Goal: Information Seeking & Learning: Learn about a topic

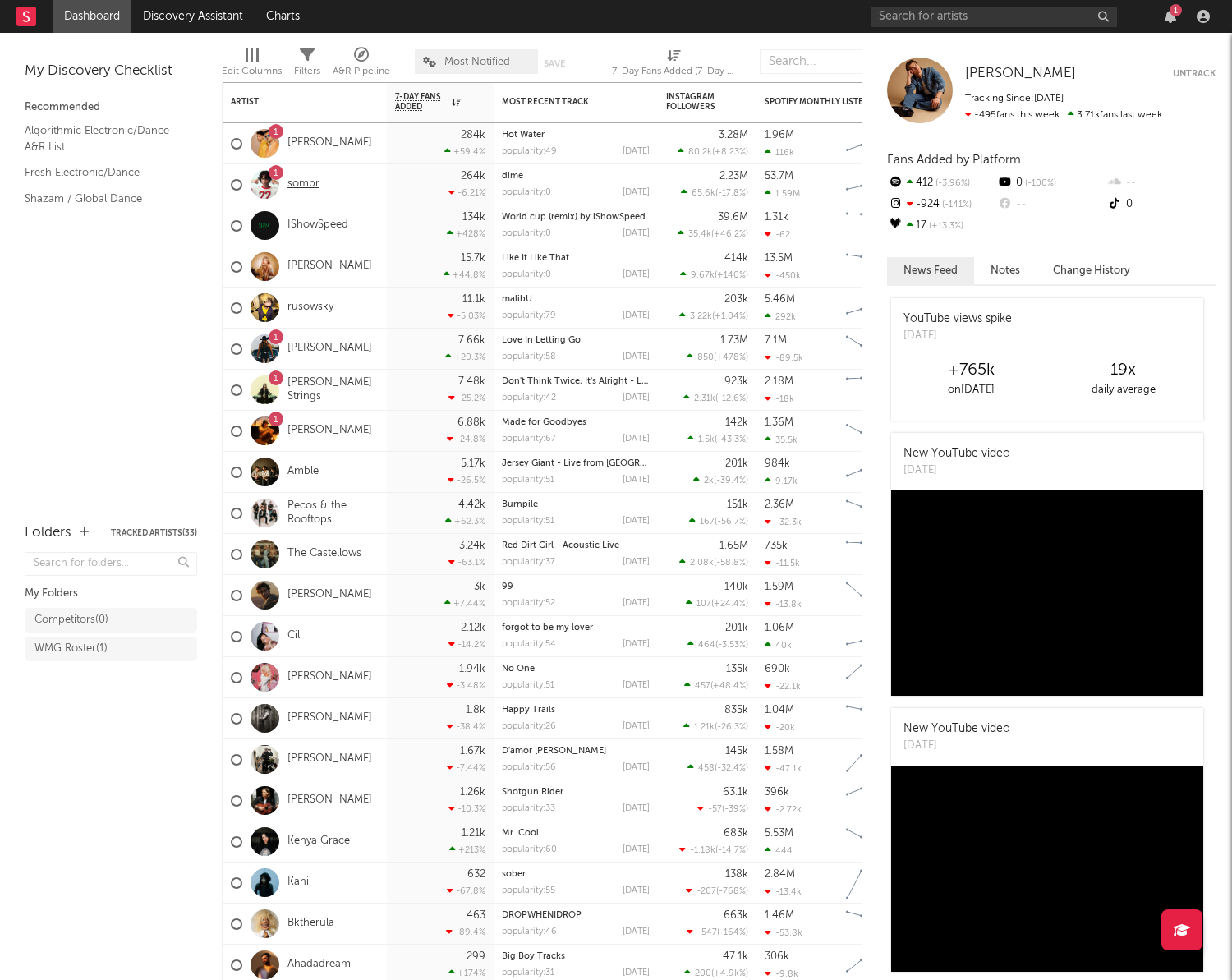
click at [302, 181] on link "sombr" at bounding box center [303, 184] width 32 height 14
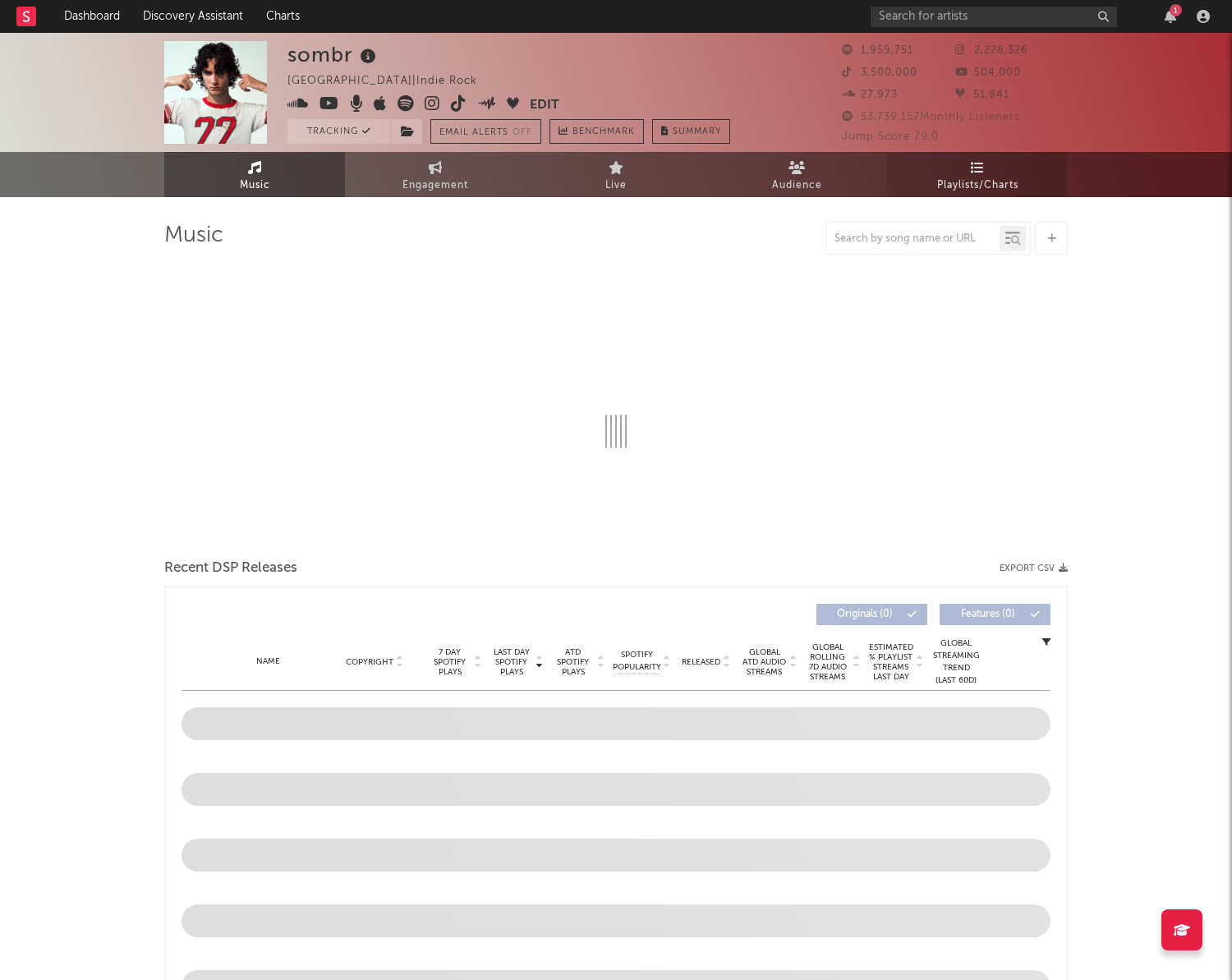
click at [961, 185] on span "Playlists/Charts" at bounding box center [978, 185] width 82 height 20
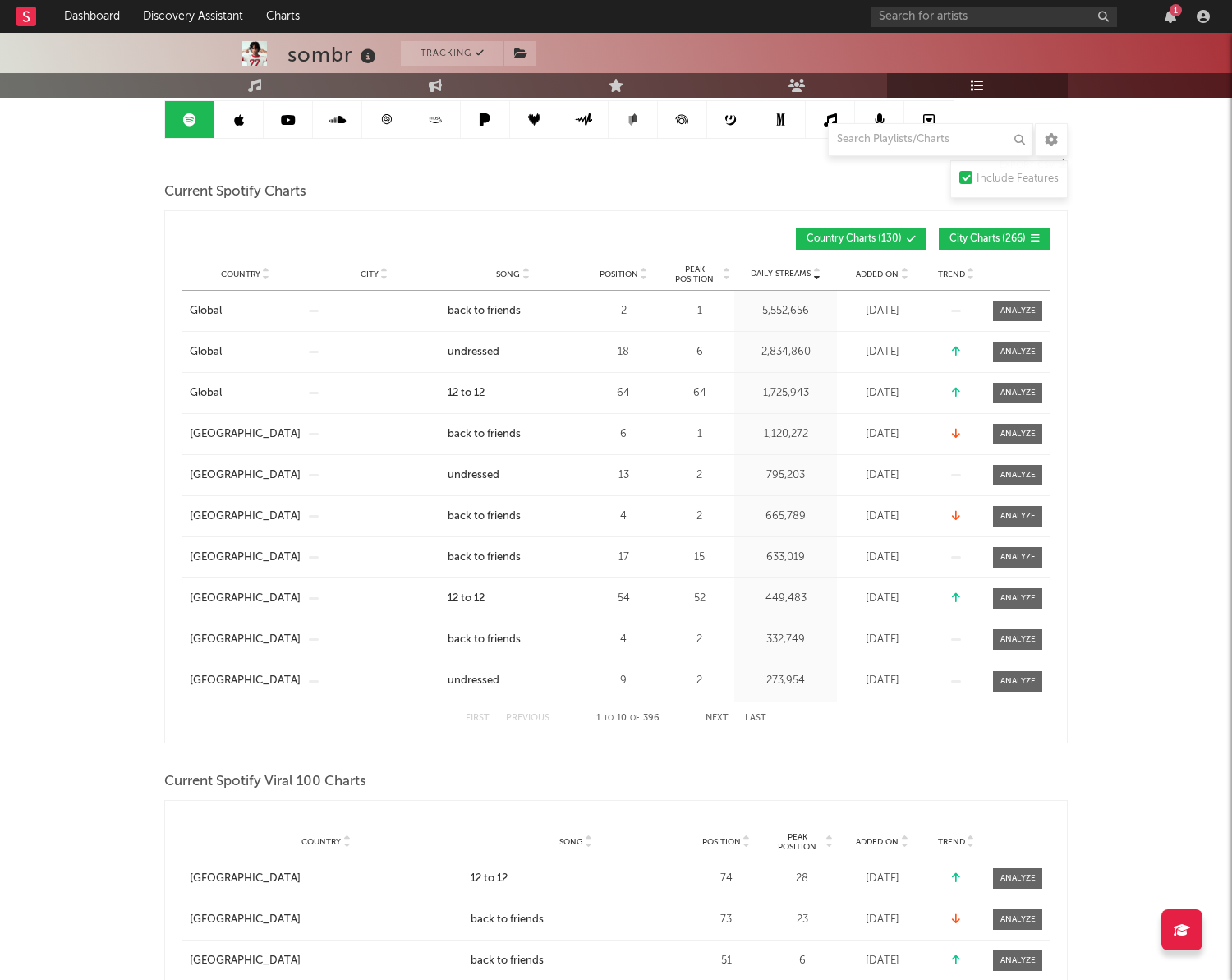
scroll to position [156, 0]
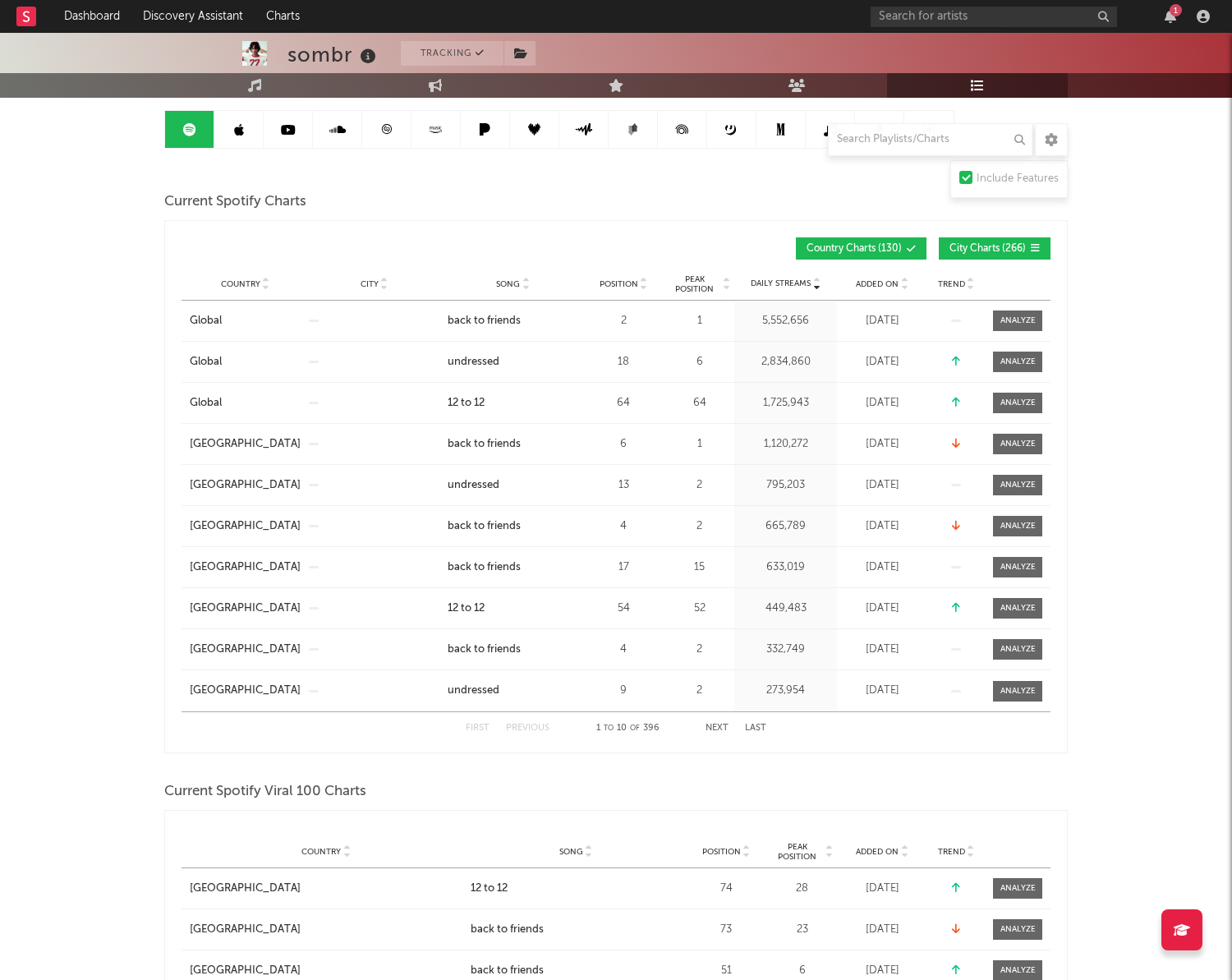
click at [624, 286] on span "Position" at bounding box center [619, 284] width 39 height 10
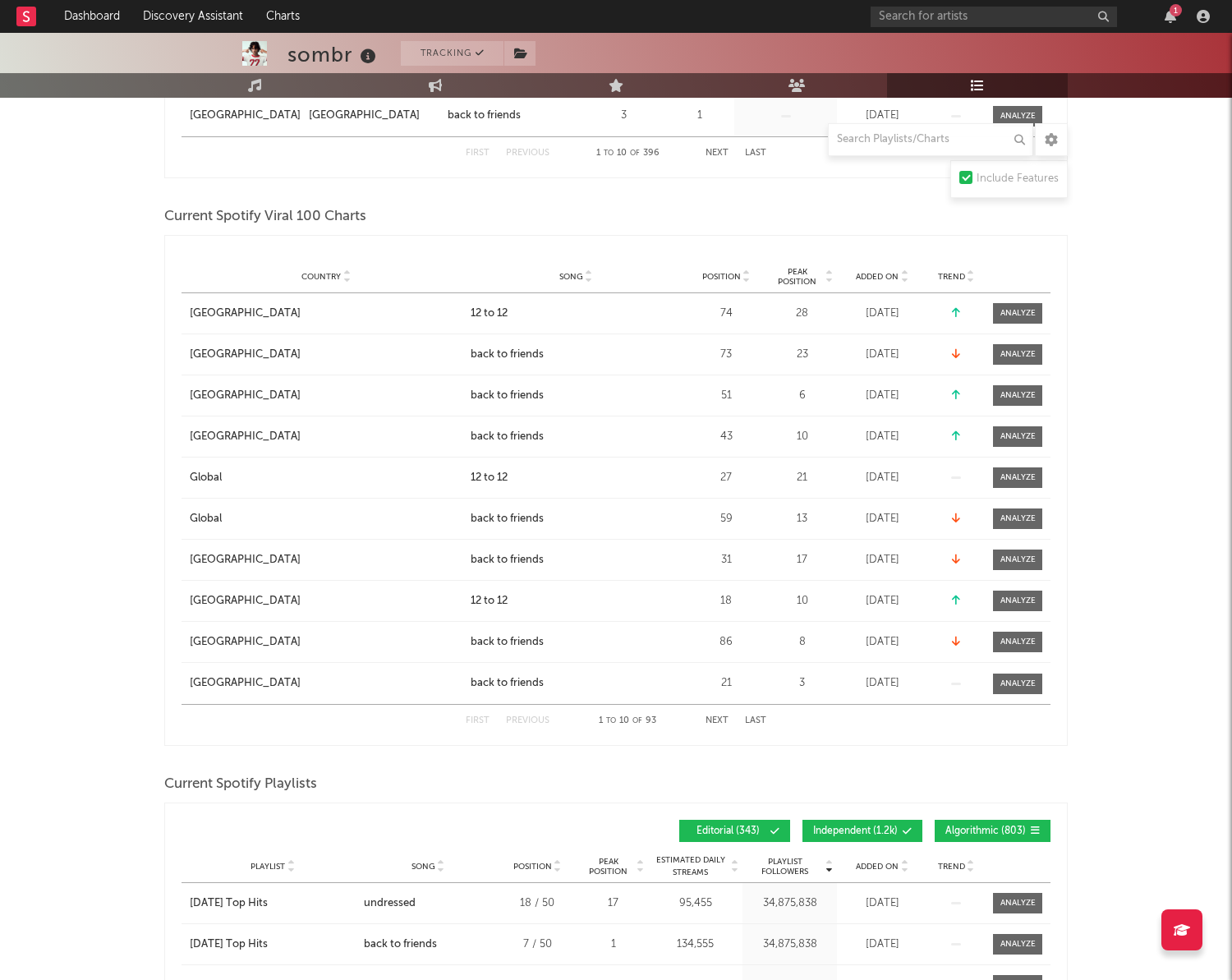
scroll to position [1255, 0]
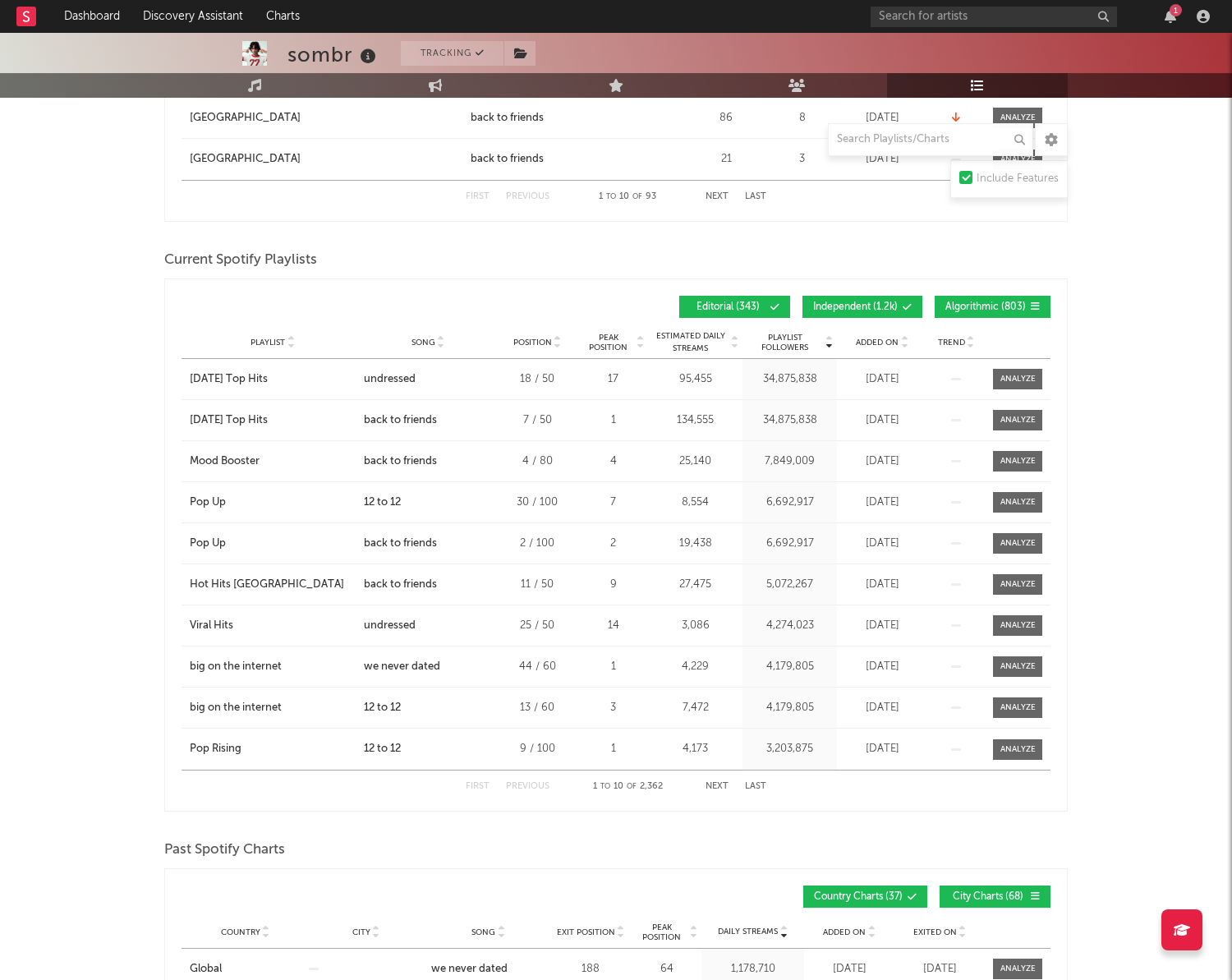
click at [545, 346] on span "Position" at bounding box center [533, 342] width 39 height 10
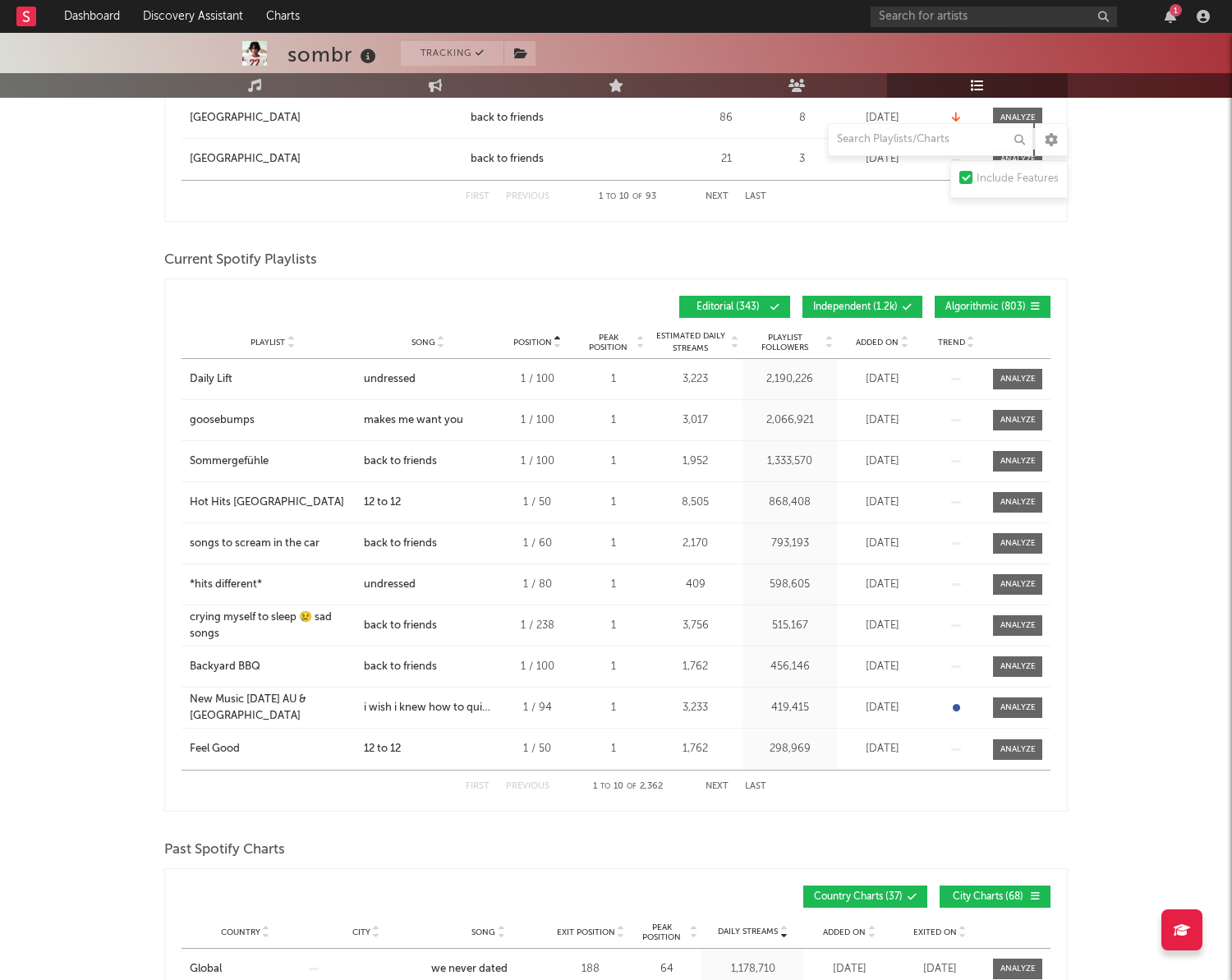
click at [866, 302] on span "Independent ( 1.2k )" at bounding box center [855, 307] width 84 height 10
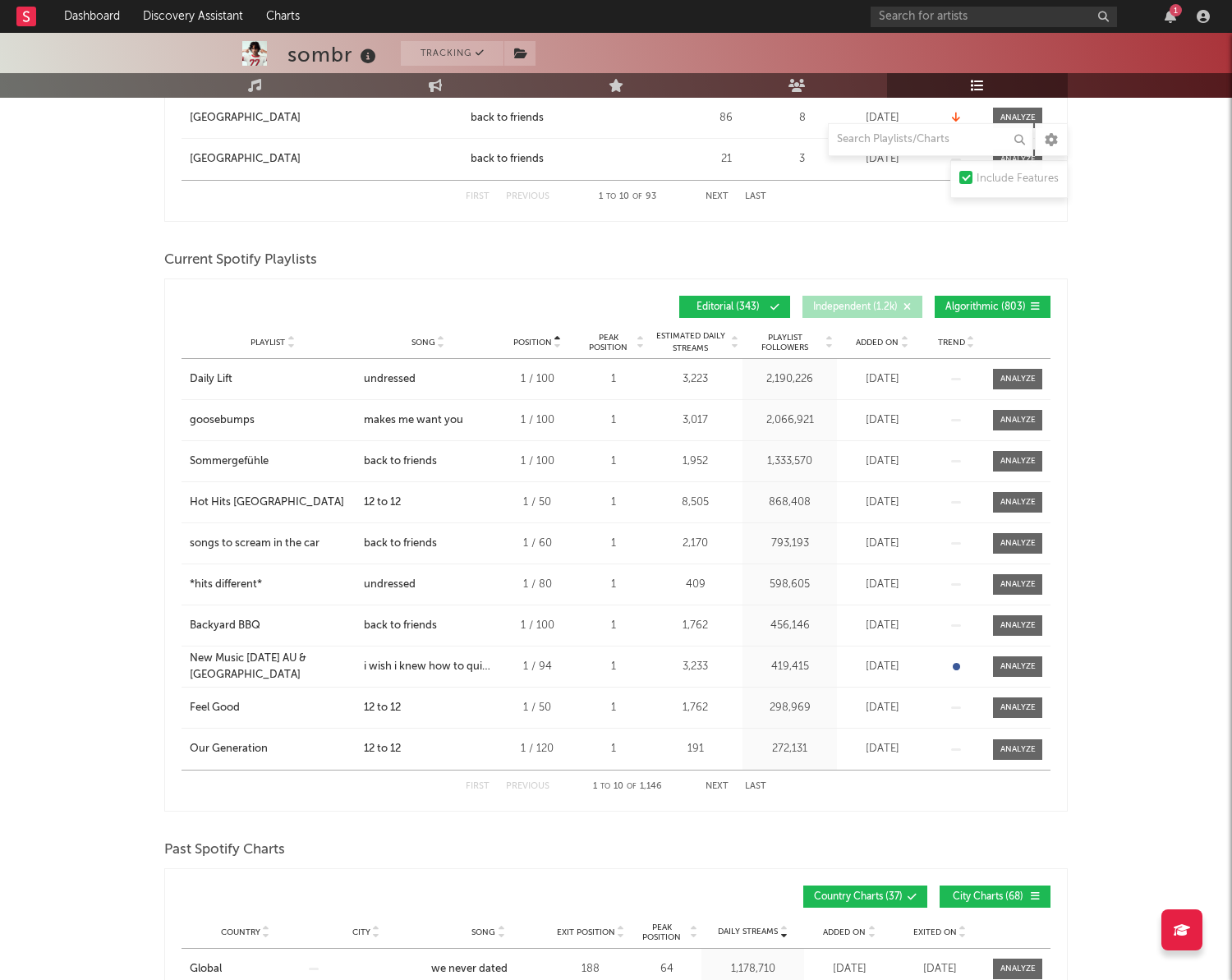
click at [976, 302] on span "Algorithmic ( 803 )" at bounding box center [985, 307] width 81 height 10
click at [707, 783] on button "Next" at bounding box center [718, 787] width 23 height 9
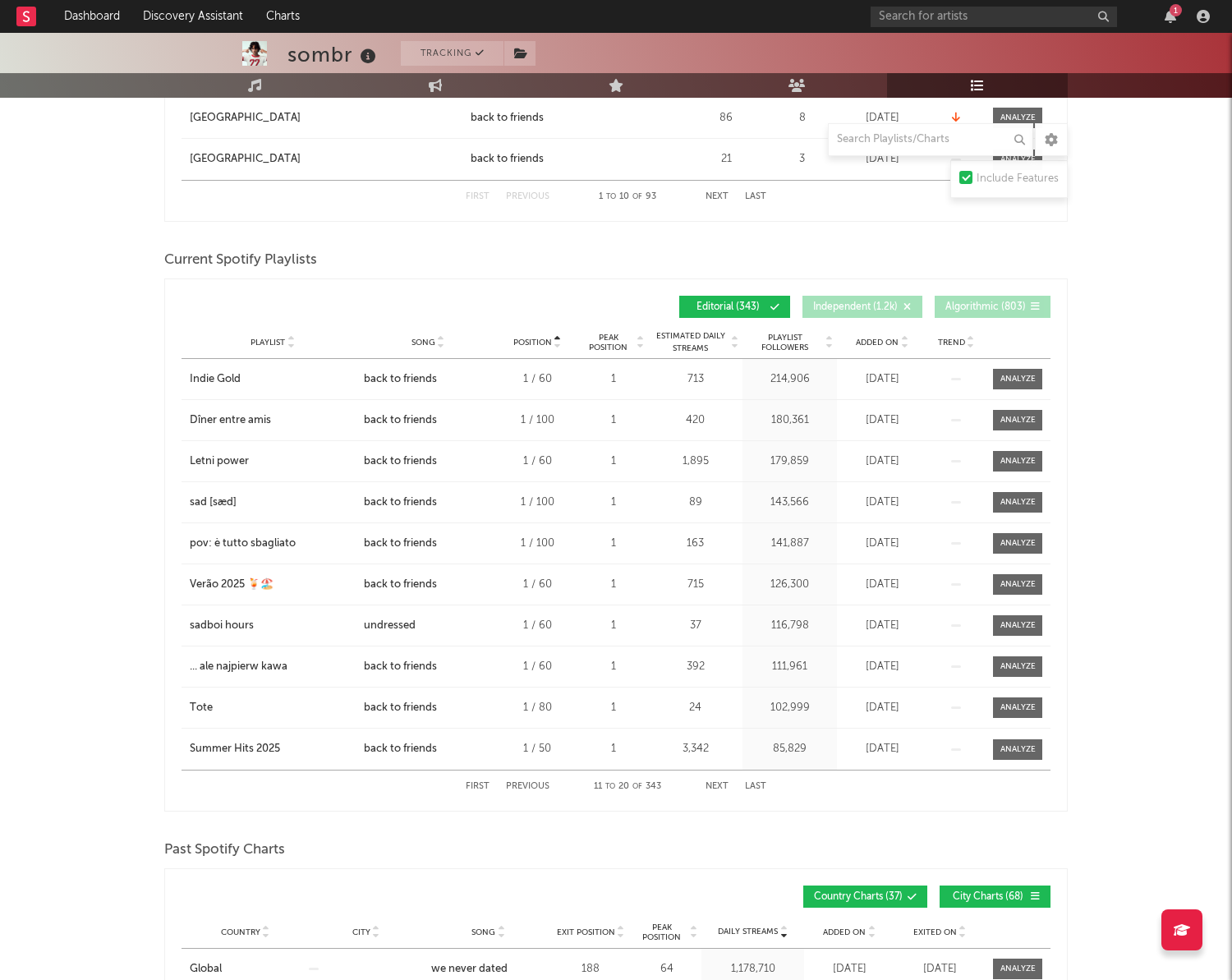
click at [545, 786] on button "Previous" at bounding box center [528, 787] width 43 height 9
click at [708, 780] on div "First Previous 1 to 10 of 343 Next Last" at bounding box center [616, 787] width 301 height 32
click at [710, 785] on button "Next" at bounding box center [718, 787] width 23 height 9
click at [911, 146] on input "text" at bounding box center [931, 139] width 206 height 33
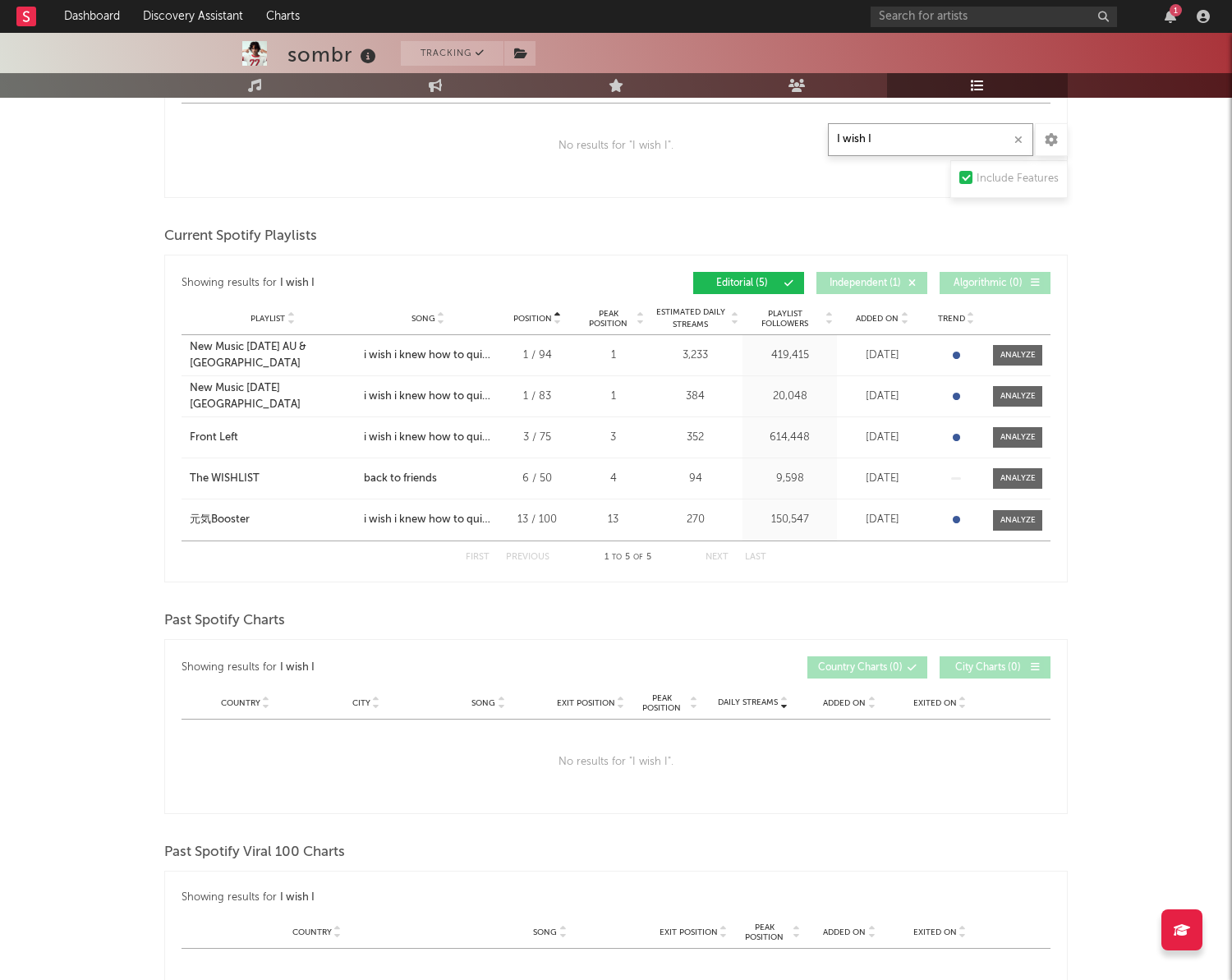
scroll to position [529, 0]
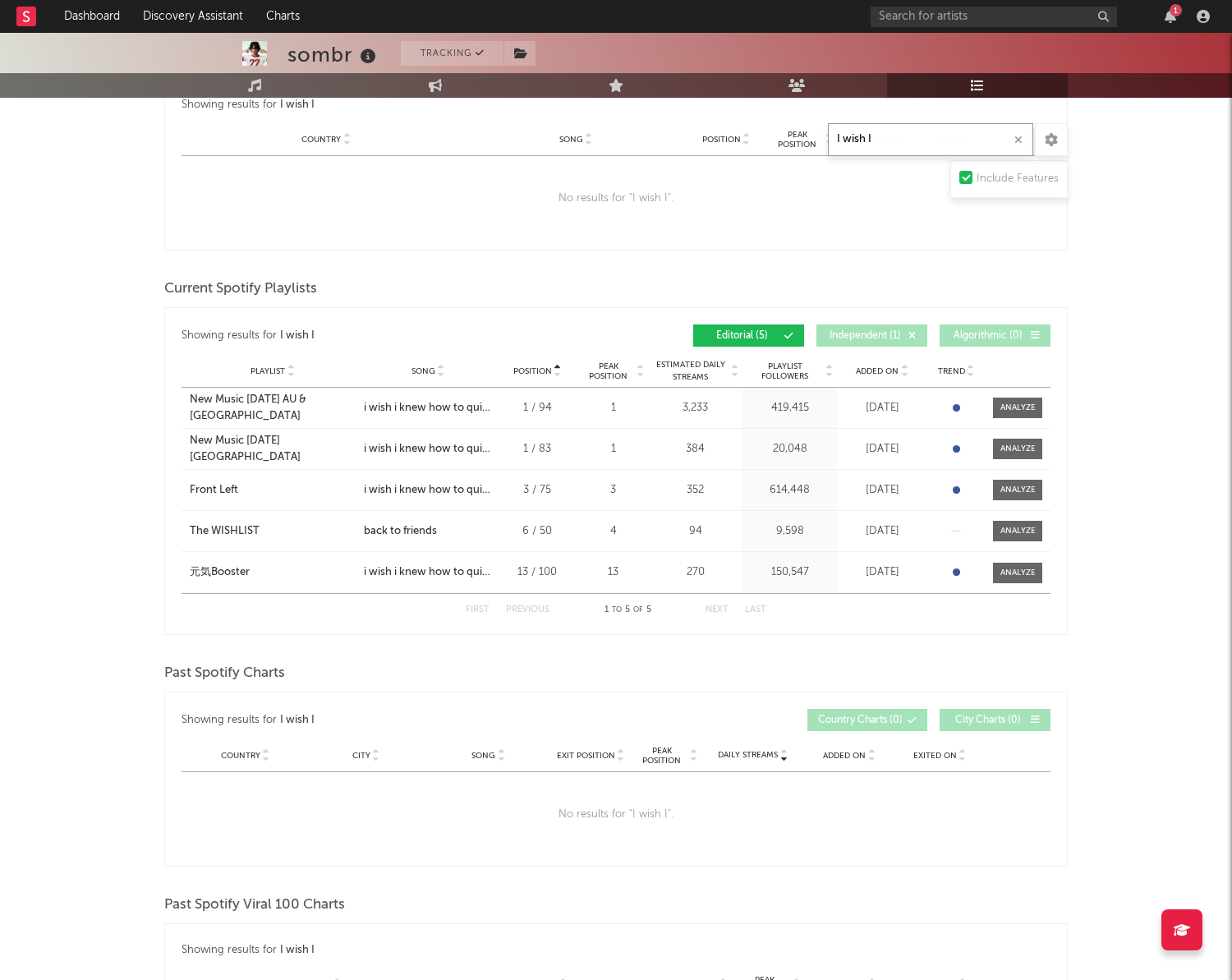
type input "I wish I"
